Goal: Task Accomplishment & Management: Use online tool/utility

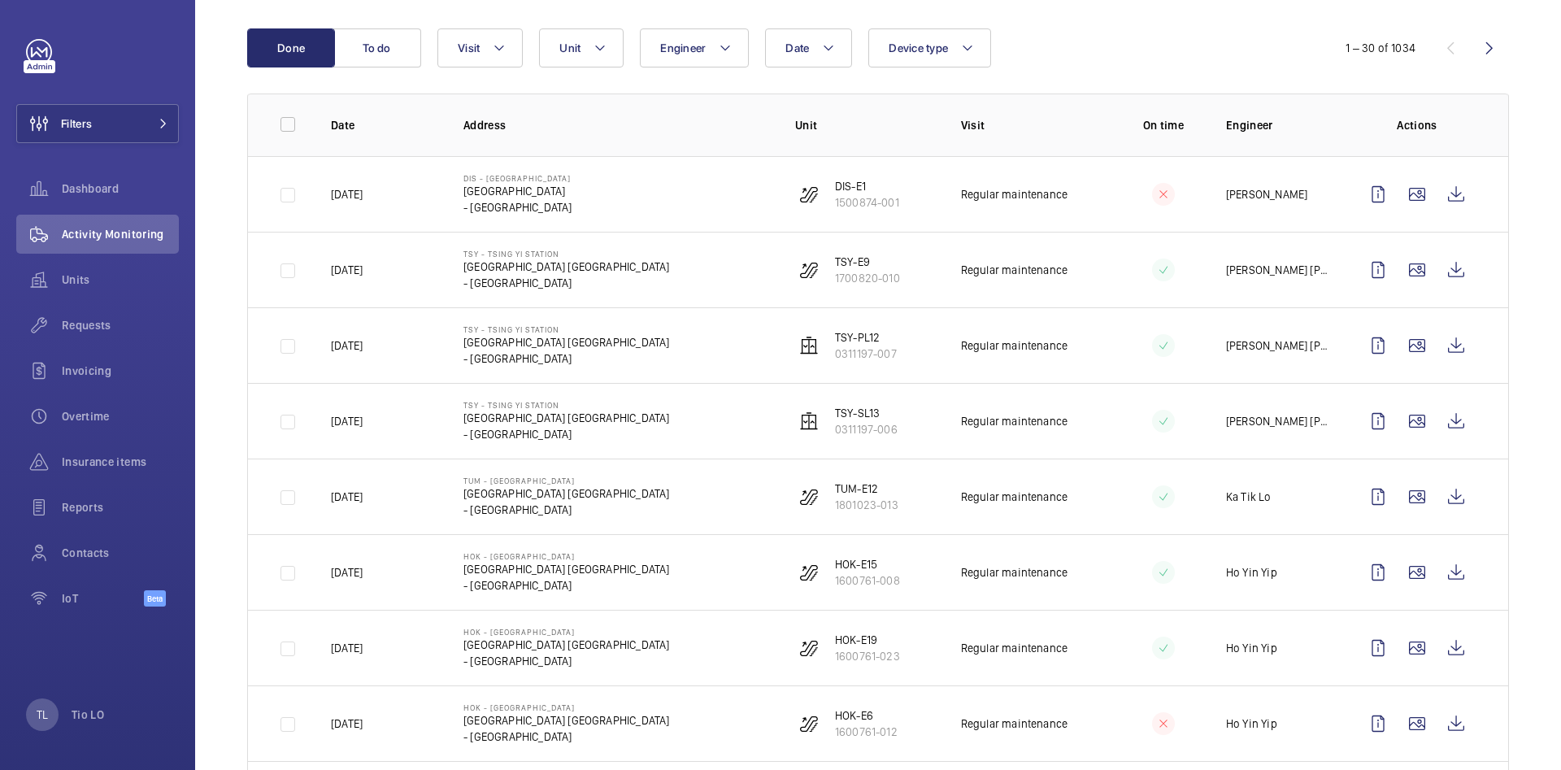
scroll to position [122, 0]
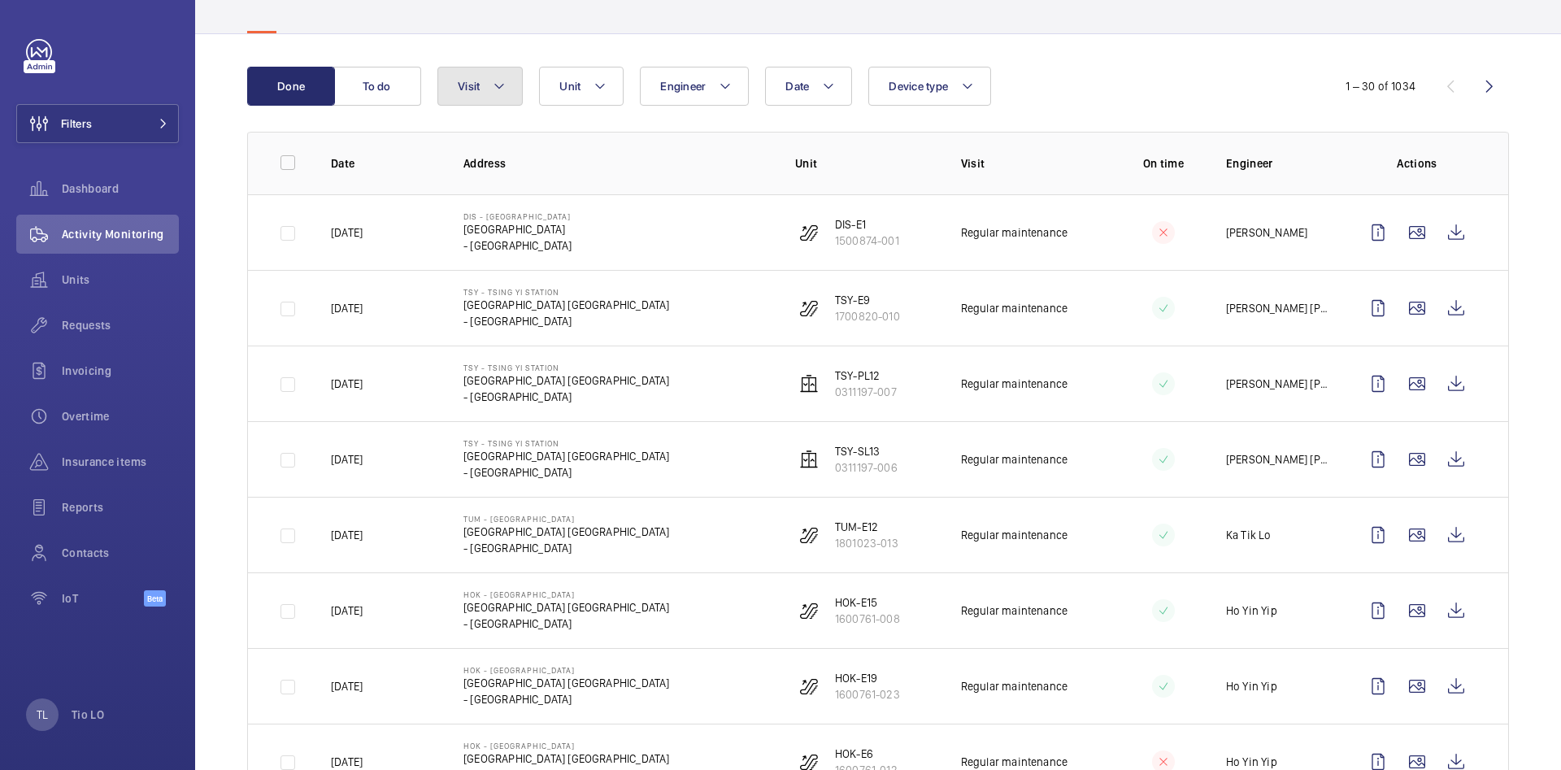
click at [475, 97] on button "Visit" at bounding box center [479, 86] width 85 height 39
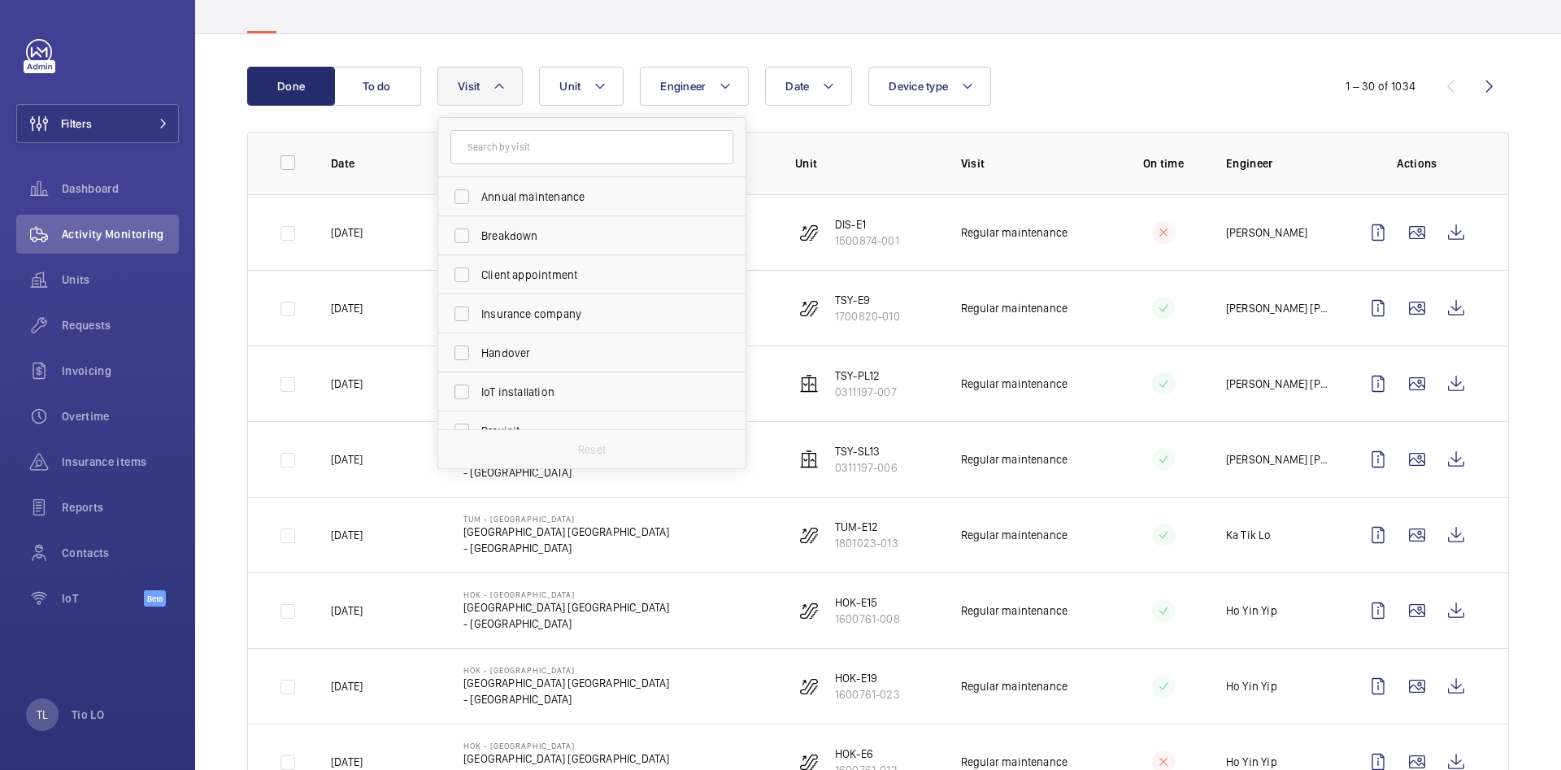
click at [478, 89] on span "Visit" at bounding box center [469, 86] width 22 height 13
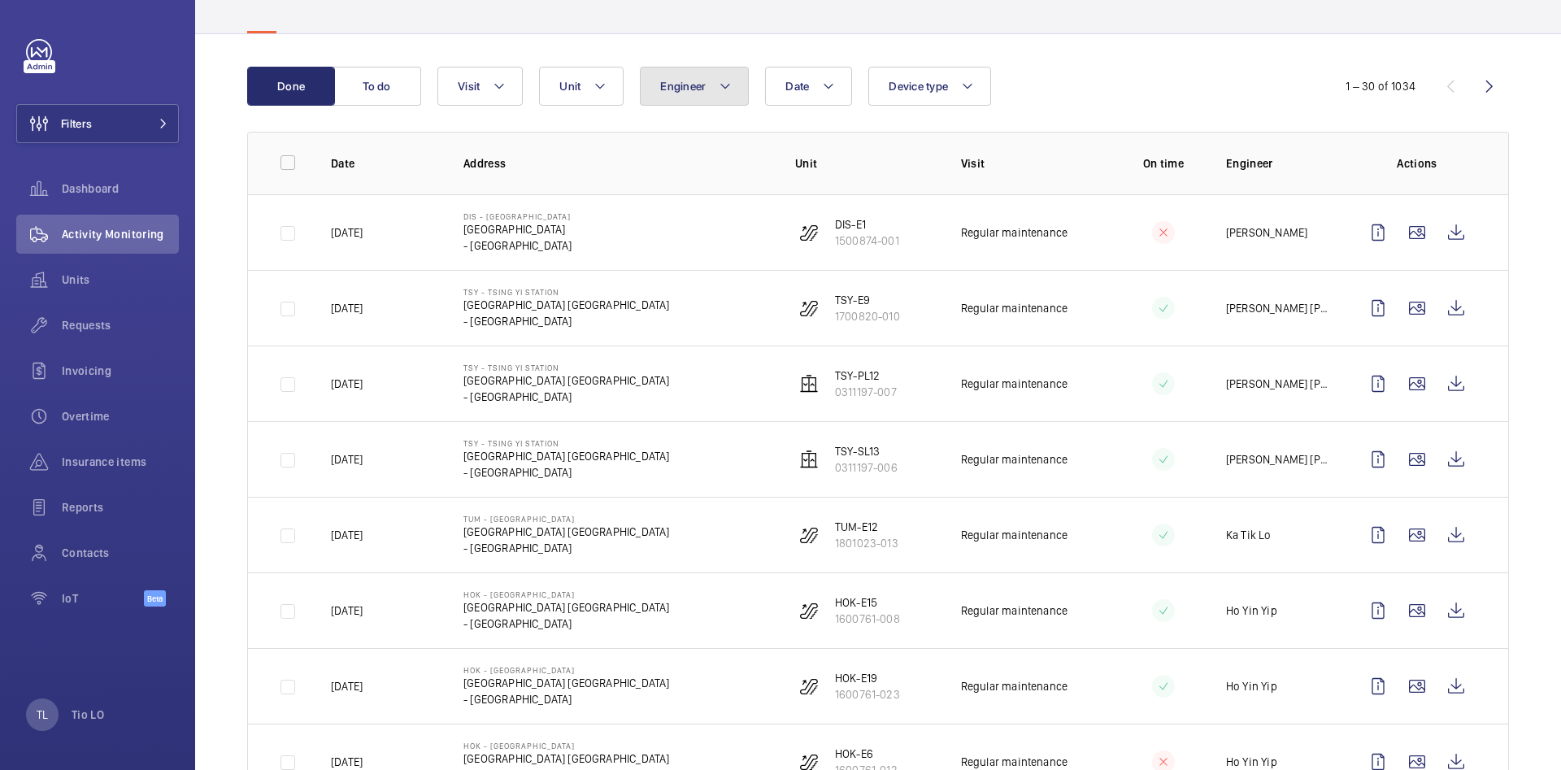
click at [710, 91] on button "Engineer" at bounding box center [694, 86] width 109 height 39
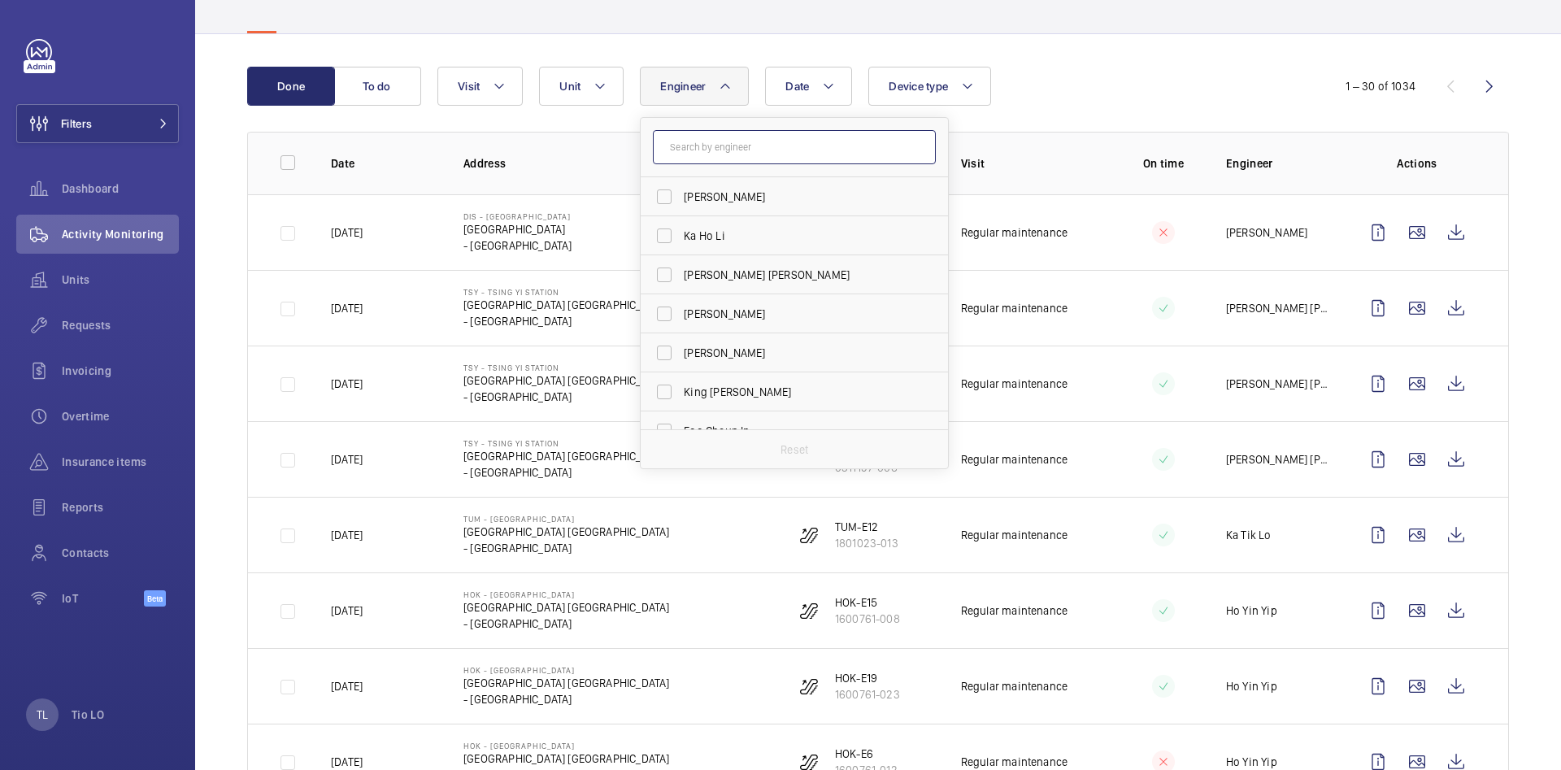
paste input "[PERSON_NAME] Kit"
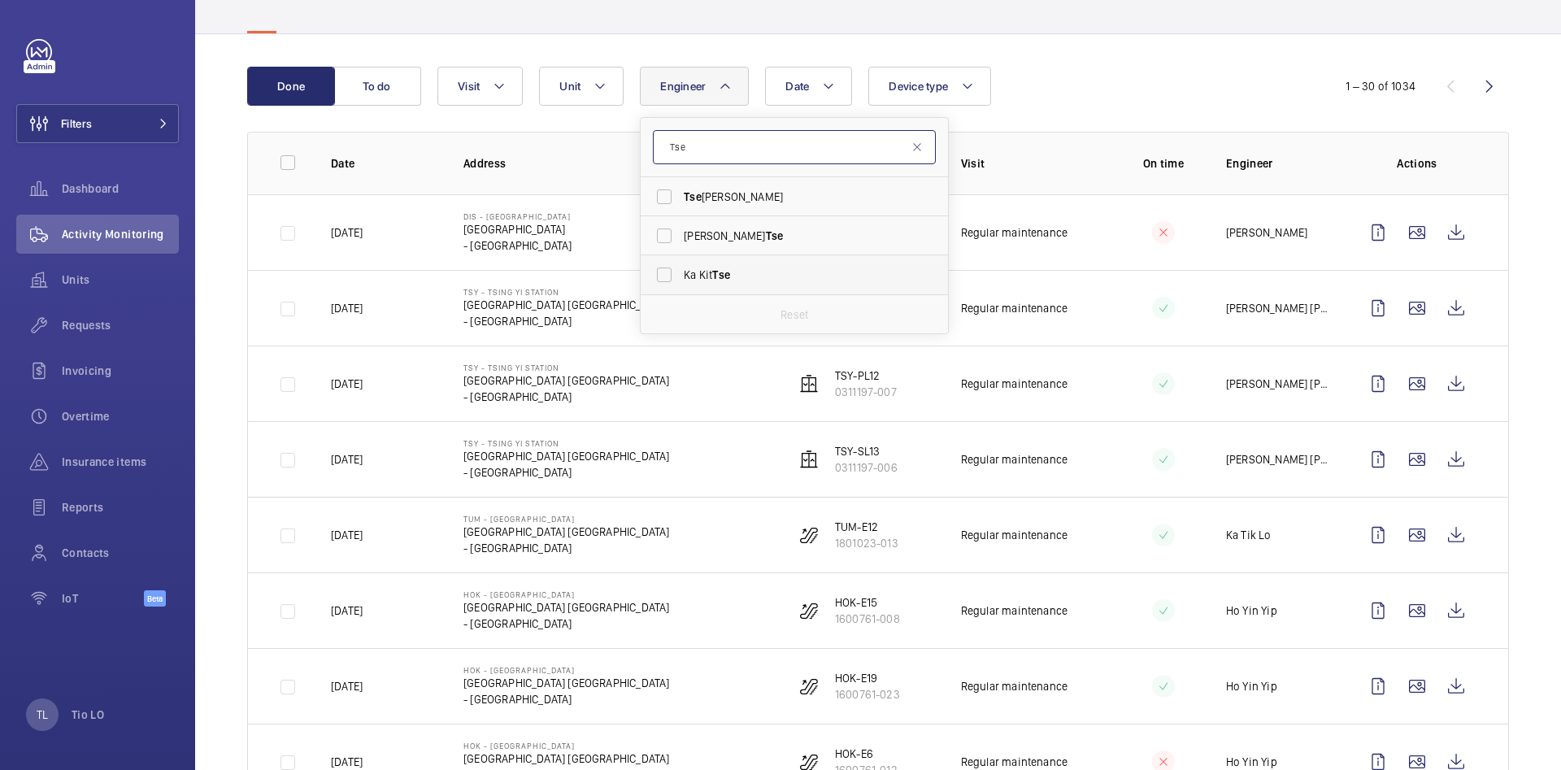
type input "Tse"
click at [712, 279] on span "Ka Kit Tse" at bounding box center [796, 275] width 224 height 16
click at [680, 279] on input "Ka Kit Tse" at bounding box center [664, 274] width 33 height 33
checkbox input "true"
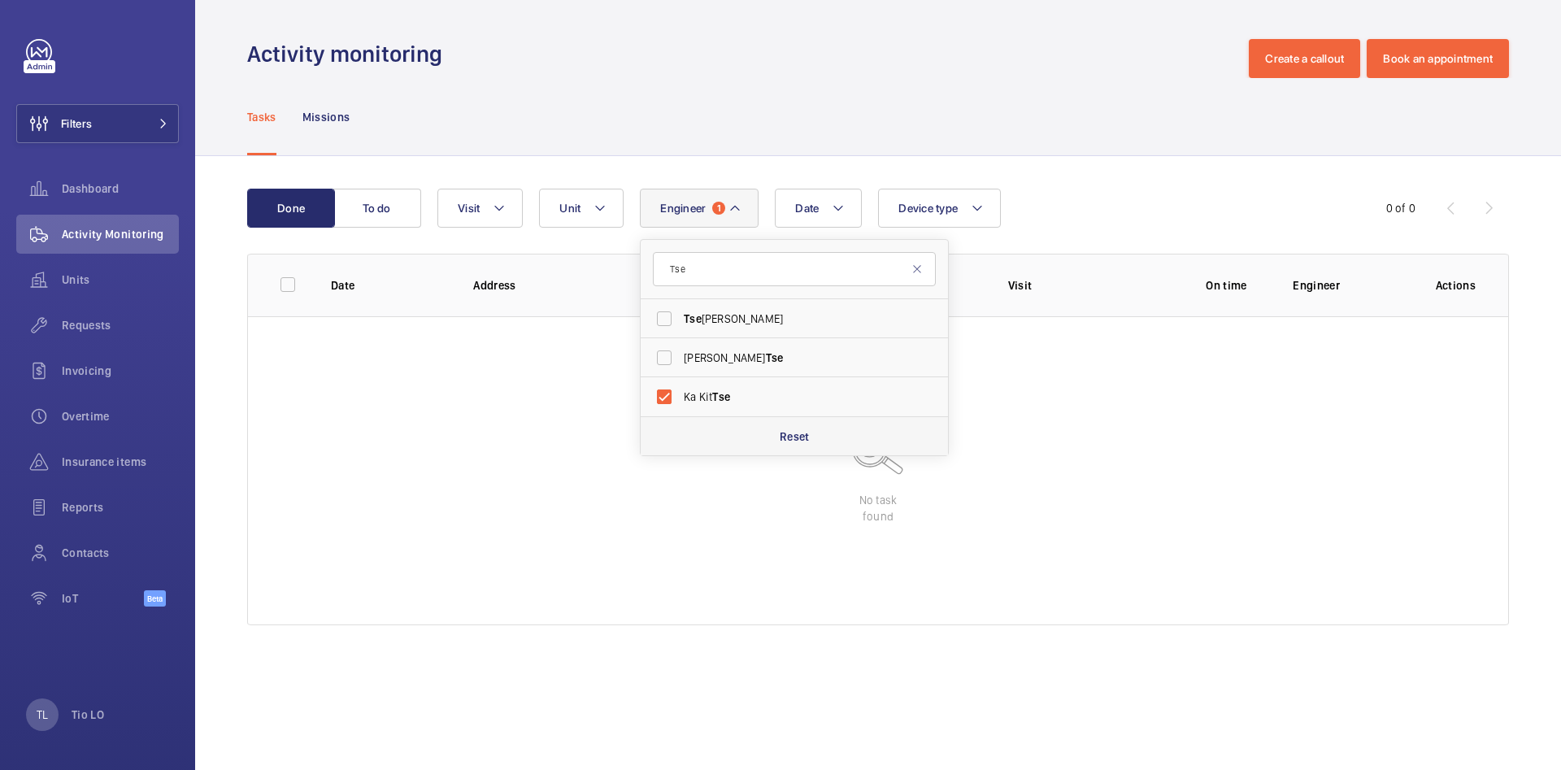
click at [797, 435] on p "Reset" at bounding box center [795, 436] width 30 height 16
click at [1080, 211] on div "Date Engineer Tse Tse [PERSON_NAME] [PERSON_NAME] [PERSON_NAME] Kit [PERSON_NAM…" at bounding box center [875, 208] width 876 height 39
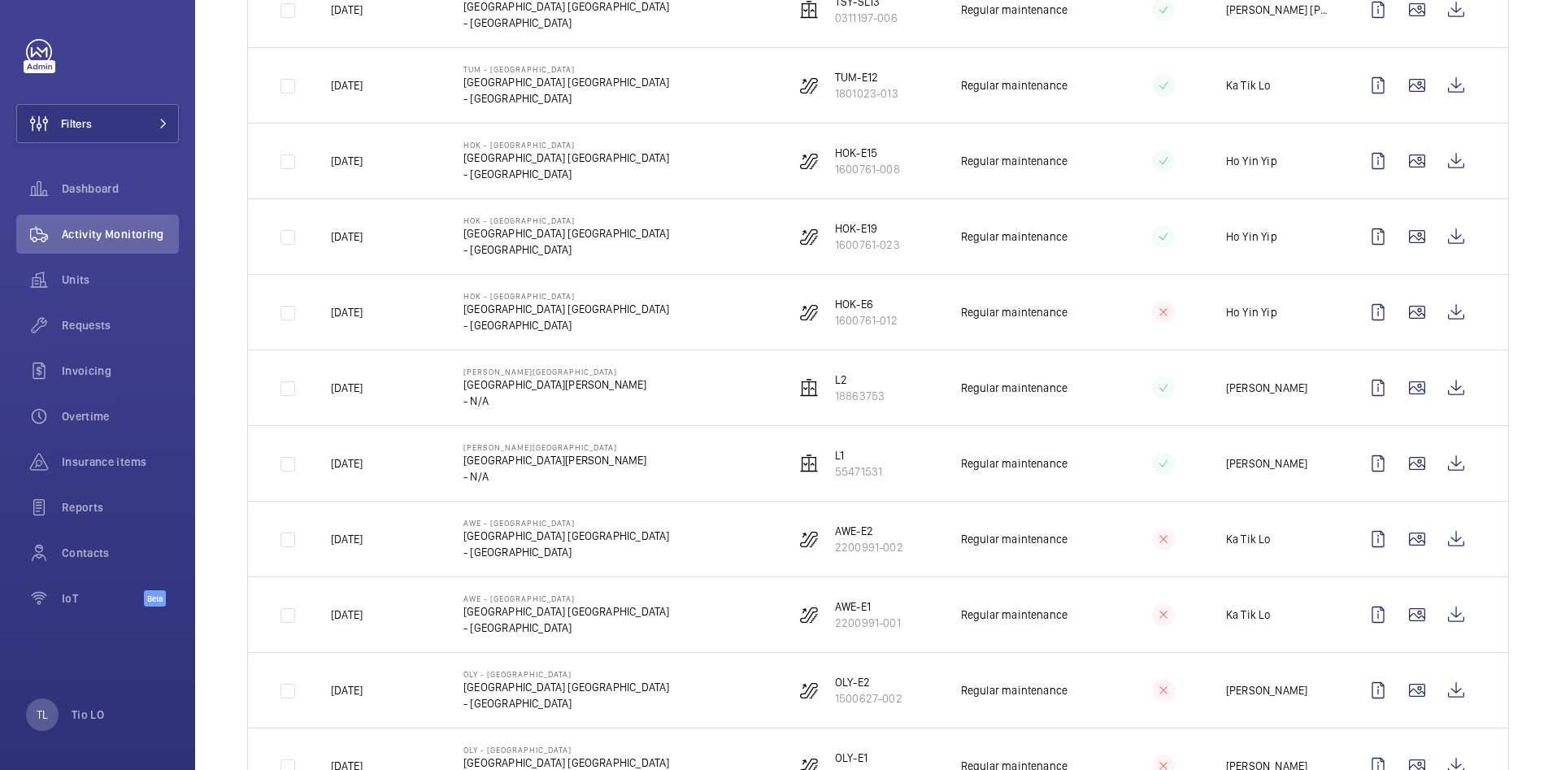
scroll to position [610, 0]
